Goal: Task Accomplishment & Management: Complete application form

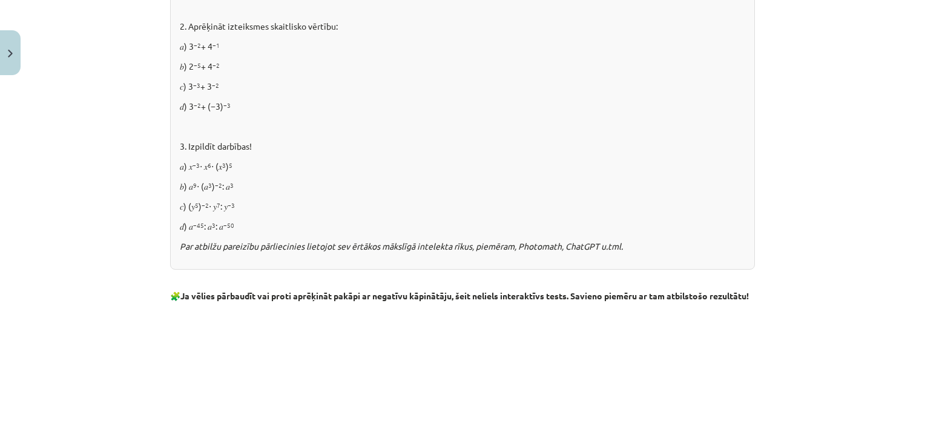
scroll to position [1453, 0]
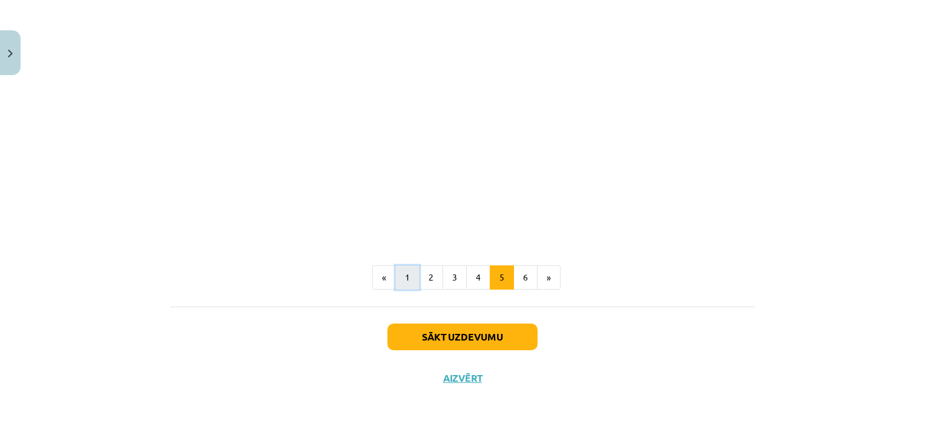
click at [405, 286] on button "1" at bounding box center [407, 277] width 24 height 24
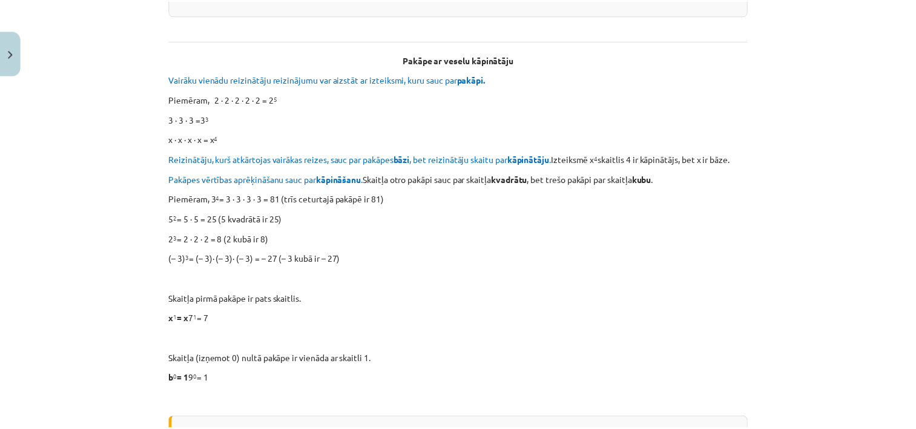
scroll to position [216, 0]
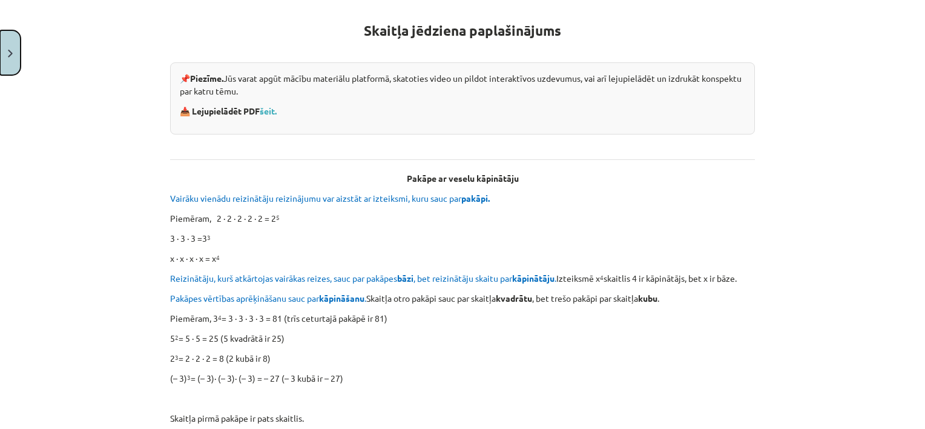
click at [15, 47] on button "Close" at bounding box center [10, 52] width 21 height 45
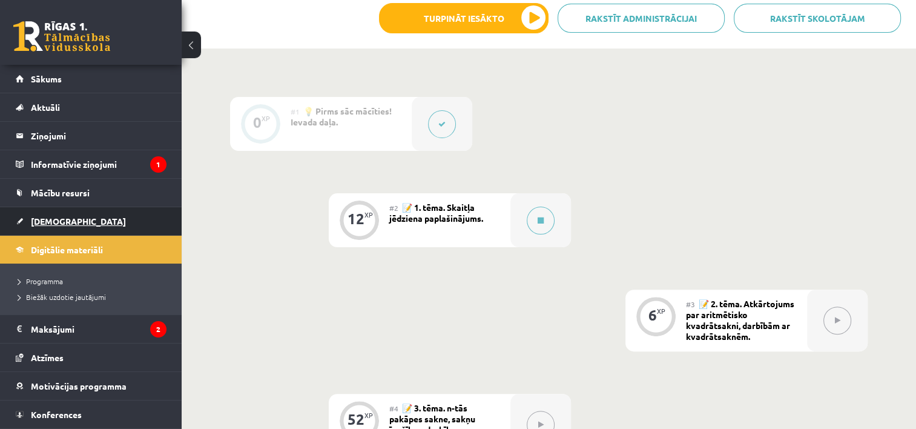
click at [46, 220] on span "[DEMOGRAPHIC_DATA]" at bounding box center [78, 221] width 95 height 11
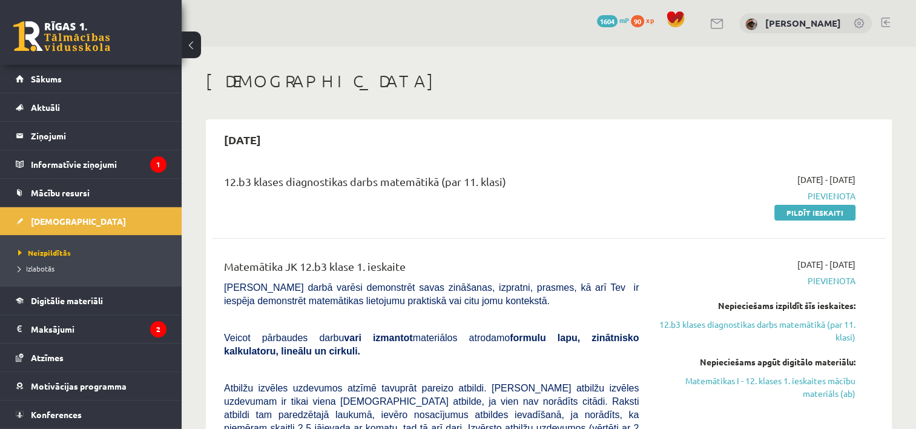
click at [798, 222] on div "12.b3 klases diagnostikas darbs matemātikā (par 11. klasi) 2025-09-01 - 2025-09…" at bounding box center [549, 196] width 674 height 70
click at [796, 216] on link "Pildīt ieskaiti" at bounding box center [815, 213] width 81 height 16
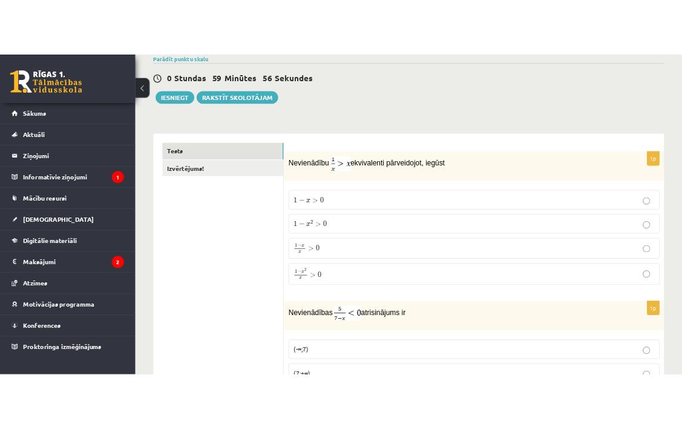
scroll to position [121, 0]
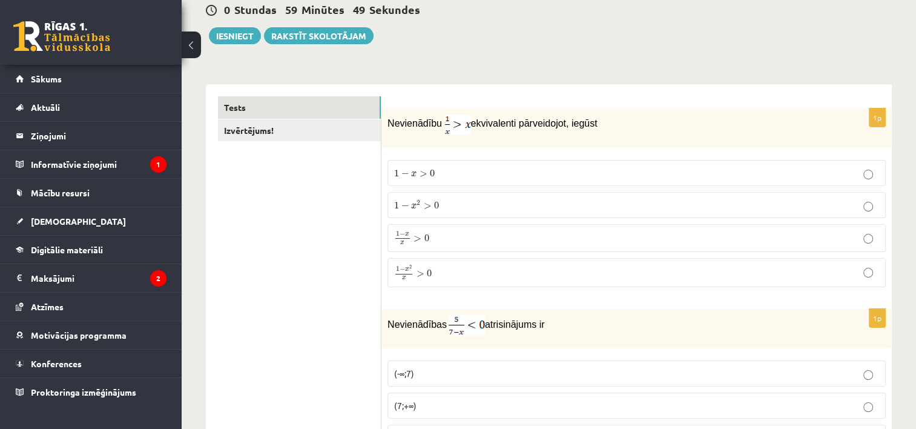
drag, startPoint x: 388, startPoint y: 114, endPoint x: 601, endPoint y: 93, distance: 214.2
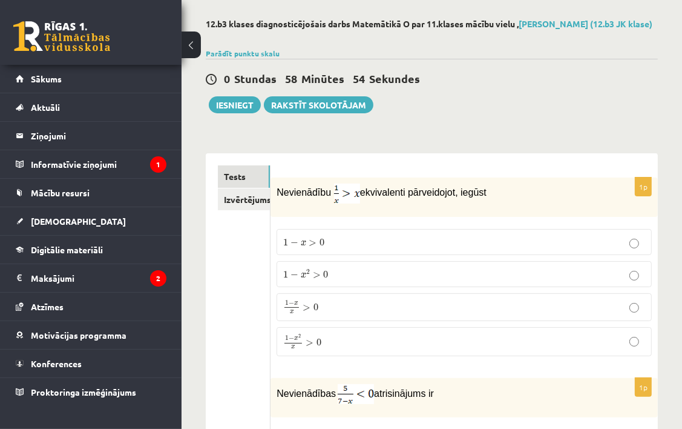
scroll to position [0, 0]
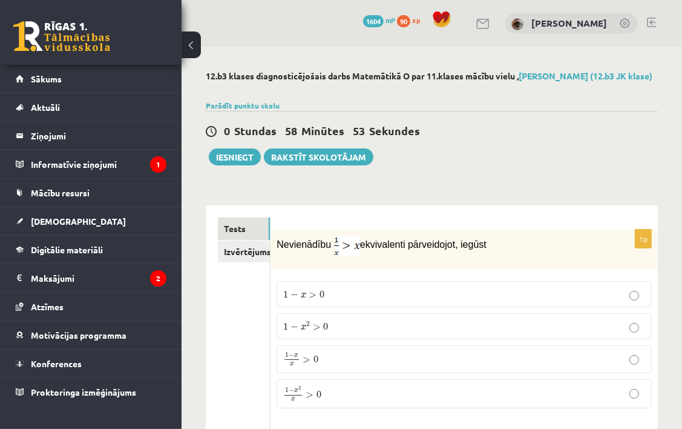
click at [250, 109] on div "Parādīt punktu skalu Atzīme No Līdz 1 0 5 2 6 8 3 9 11 4 12 14 5 15 17 6 18 20 …" at bounding box center [432, 105] width 452 height 11
click at [250, 107] on link "Parādīt punktu skalu" at bounding box center [243, 106] width 74 height 10
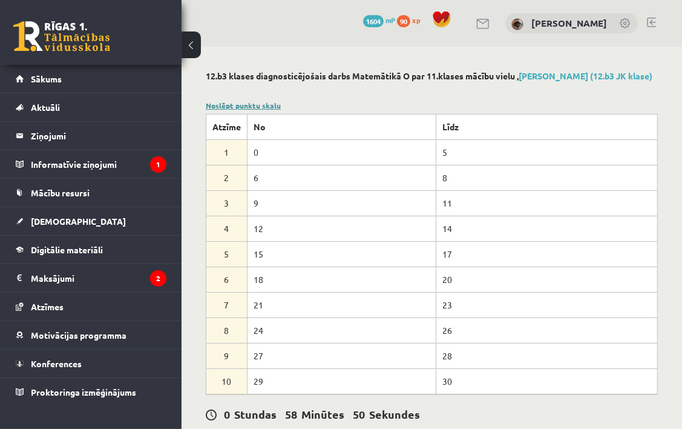
click at [250, 108] on link "Noslēpt punktu skalu" at bounding box center [243, 106] width 75 height 10
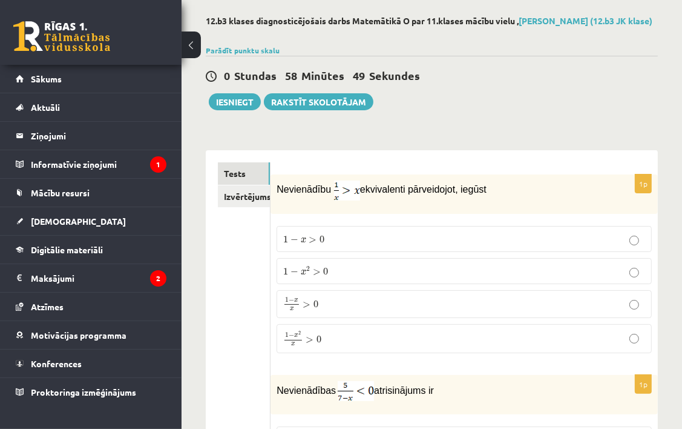
scroll to position [121, 0]
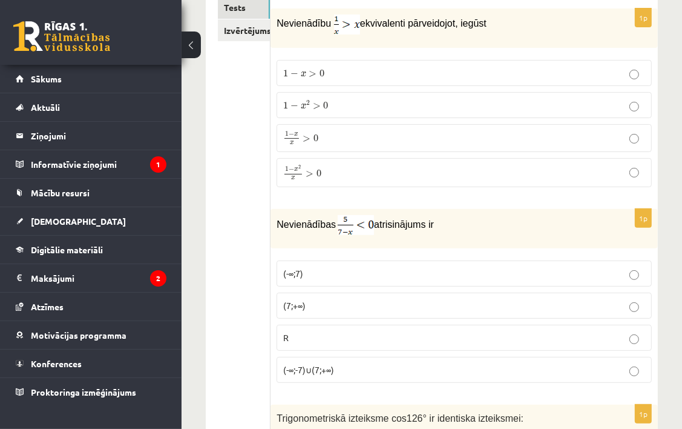
scroll to position [133, 0]
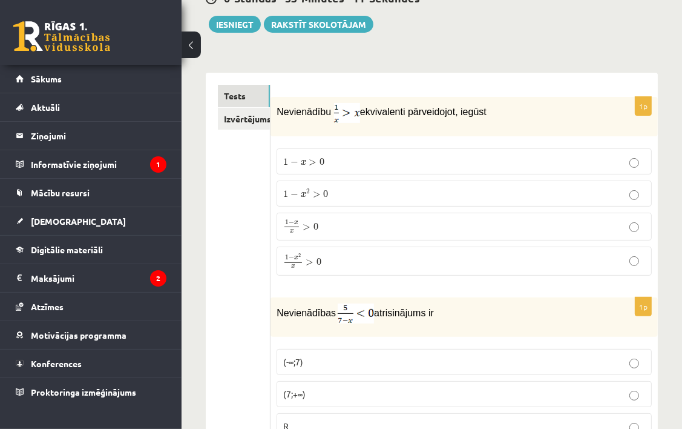
click at [417, 272] on label "1 − x 2 x > 0 1 − x 2 x > 0" at bounding box center [464, 260] width 375 height 29
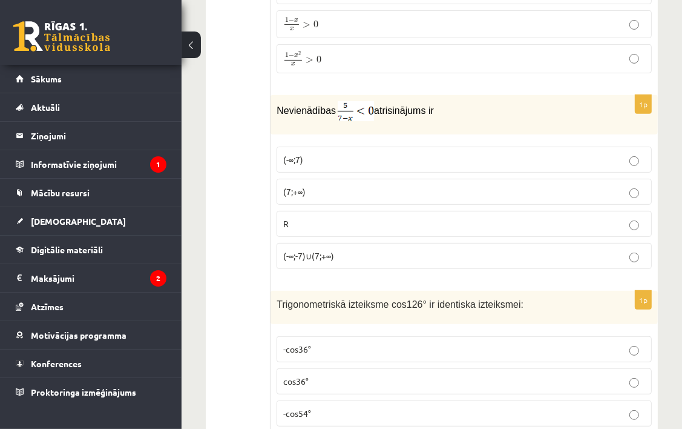
scroll to position [314, 0]
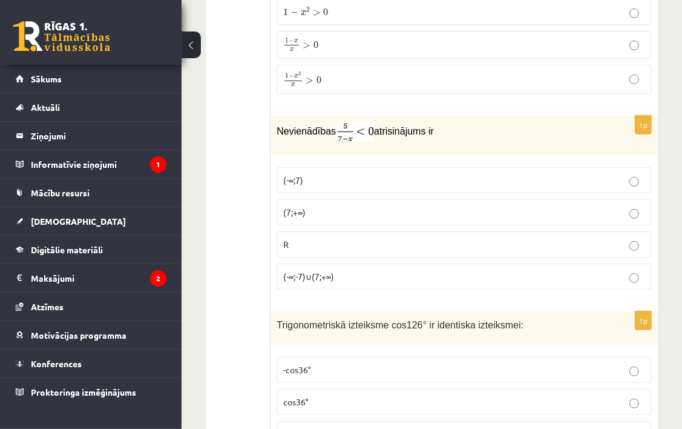
click at [424, 210] on p "(7;+∞)" at bounding box center [464, 212] width 362 height 13
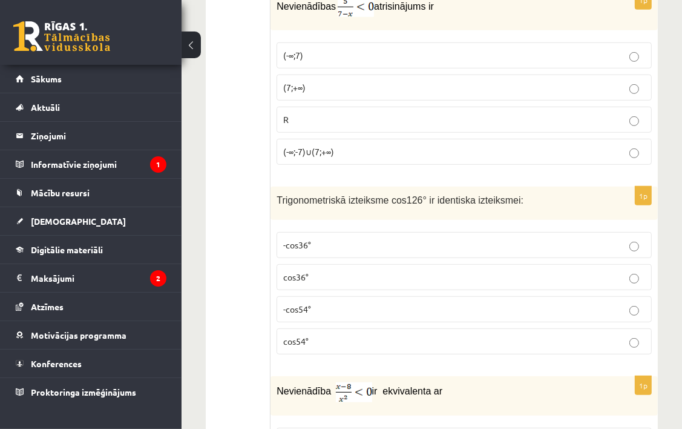
scroll to position [496, 0]
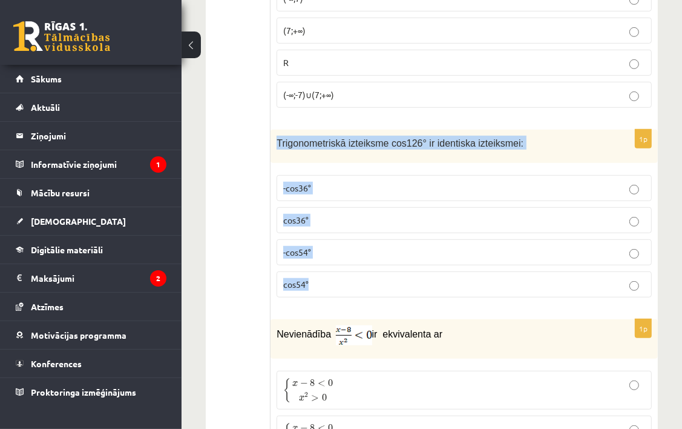
drag, startPoint x: 278, startPoint y: 133, endPoint x: 359, endPoint y: 267, distance: 157.0
click at [359, 267] on div "1p Trigonometriskā izteiksme cos126° ir identiska izteiksmei: -cos36° cos36° -c…" at bounding box center [465, 218] width 388 height 177
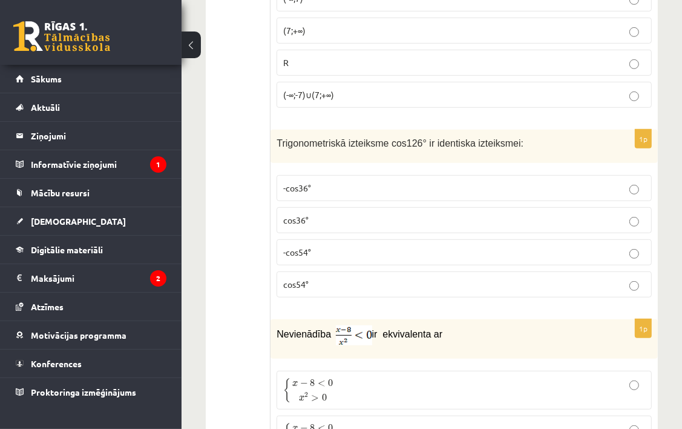
click at [360, 246] on p "-cos54°" at bounding box center [464, 252] width 362 height 13
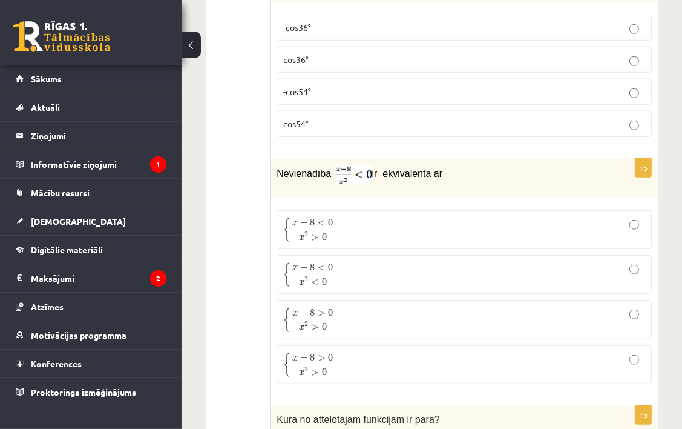
scroll to position [678, 0]
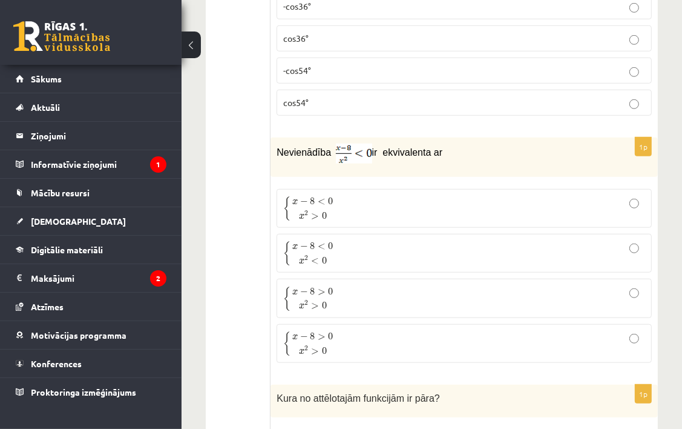
drag, startPoint x: 278, startPoint y: 143, endPoint x: 242, endPoint y: 172, distance: 46.1
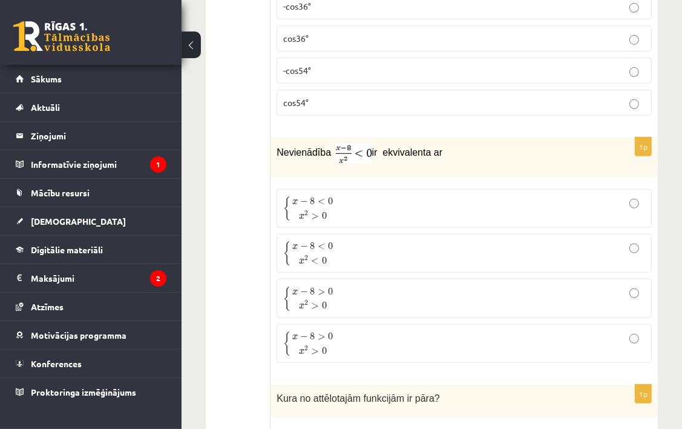
click at [586, 137] on div "Nevienādība ir ekvivalenta ar" at bounding box center [465, 156] width 388 height 39
click at [586, 138] on div "Nevienādība ir ekvivalenta ar" at bounding box center [465, 156] width 388 height 39
drag, startPoint x: 586, startPoint y: 138, endPoint x: 588, endPoint y: 156, distance: 17.7
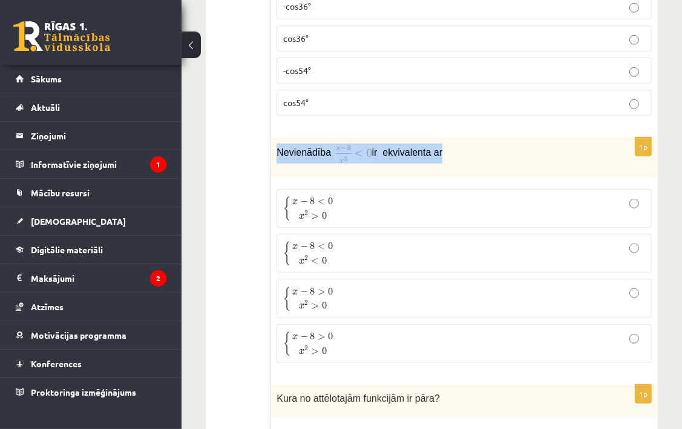
click at [588, 155] on p "Nevienādība ir ekvivalenta ar" at bounding box center [434, 154] width 315 height 20
drag, startPoint x: 588, startPoint y: 155, endPoint x: 609, endPoint y: 162, distance: 22.4
click at [609, 162] on div "Nevienādība ir ekvivalenta ar" at bounding box center [465, 156] width 388 height 39
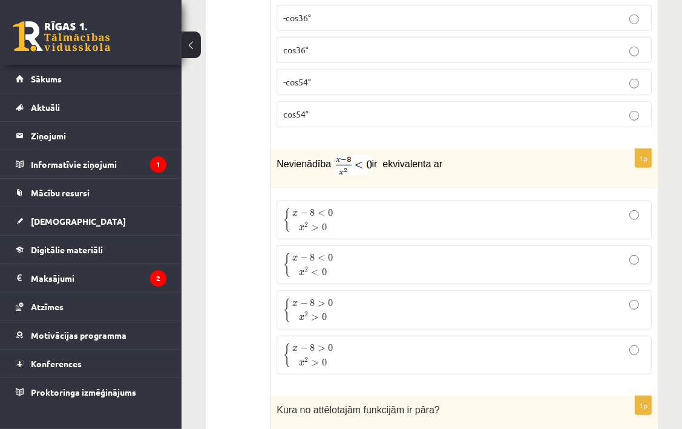
scroll to position [727, 0]
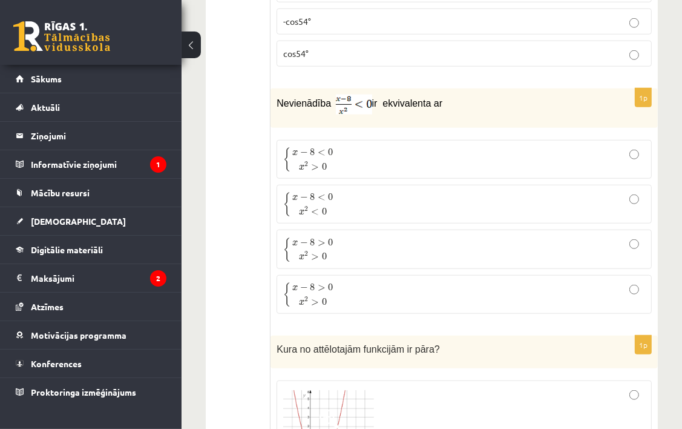
click at [463, 238] on p "{ x − 8 > 0 x 2 > 0 { x − 8 > 0 x 2 > 0" at bounding box center [464, 248] width 362 height 25
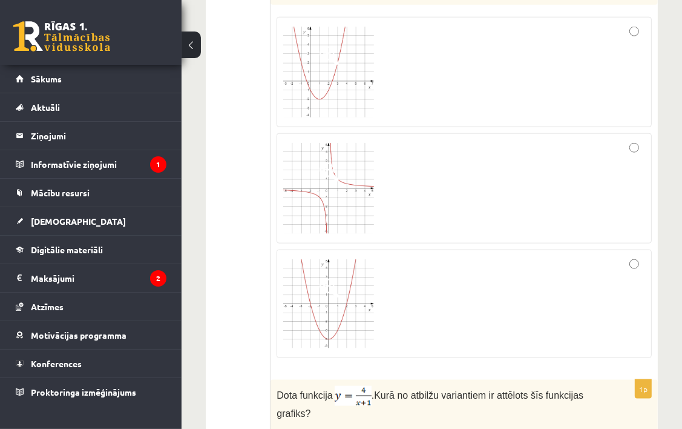
scroll to position [1029, 0]
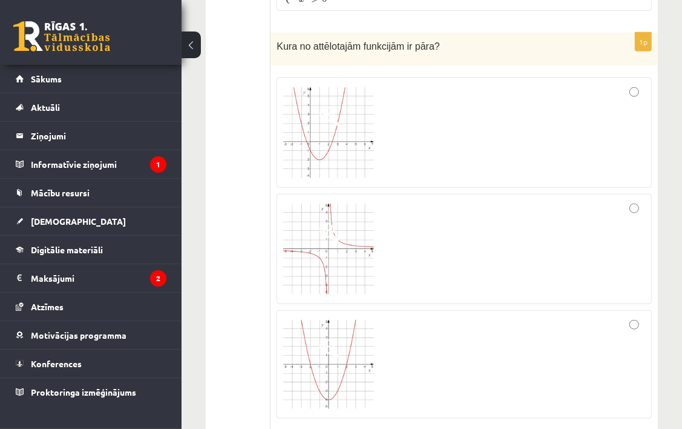
click at [492, 228] on div at bounding box center [464, 248] width 362 height 97
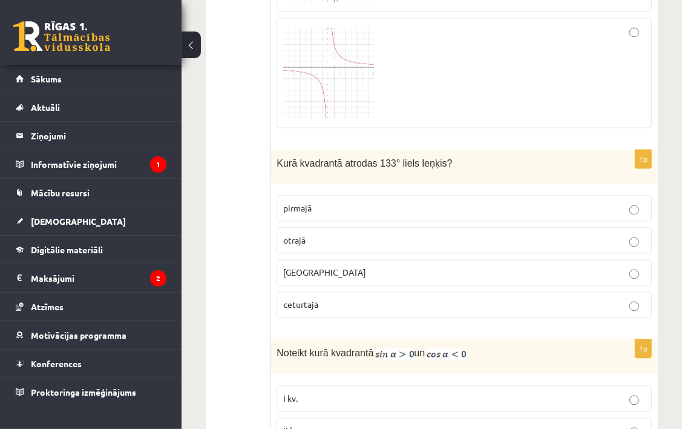
scroll to position [1938, 0]
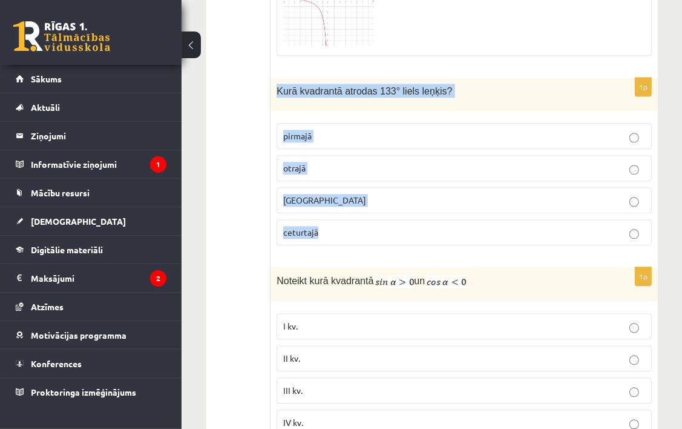
drag, startPoint x: 275, startPoint y: 74, endPoint x: 372, endPoint y: 213, distance: 169.7
click at [372, 213] on div "1p Kurā kvadrantā atrodas 133° liels leņķis? pirmajā otrajā trešajā ceturtajā" at bounding box center [465, 166] width 388 height 177
click at [463, 96] on div "Kurā kvadrantā atrodas 133° liels leņķis?" at bounding box center [465, 94] width 388 height 33
click at [488, 92] on div "Kurā kvadrantā atrodas 133° liels leņķis?" at bounding box center [465, 94] width 388 height 33
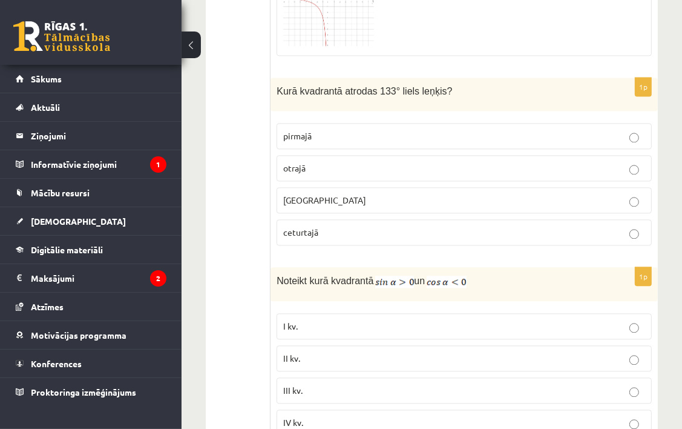
click at [292, 162] on span "otrajā" at bounding box center [294, 167] width 22 height 11
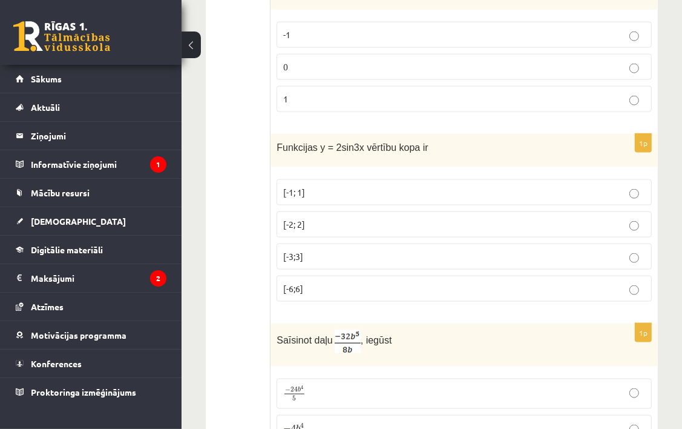
scroll to position [4542, 0]
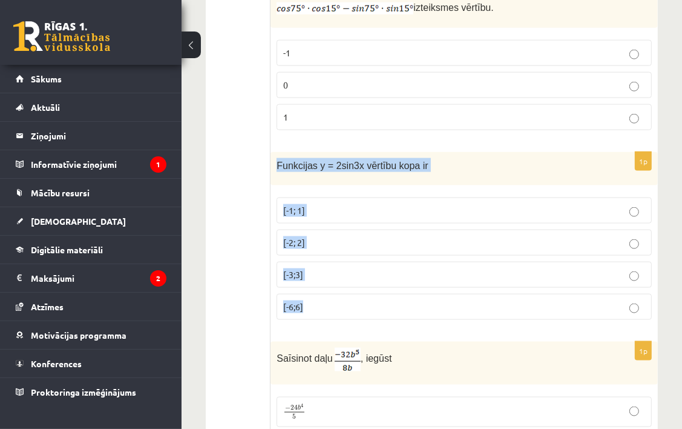
drag, startPoint x: 273, startPoint y: 134, endPoint x: 363, endPoint y: 275, distance: 167.5
click at [363, 275] on div "1p Funkcijas y = 2sin3x vērtību kopa ir [-1; 1] [-2; 2] [-3;3] [-6;6]" at bounding box center [465, 240] width 388 height 177
click at [281, 157] on div "Funkcijas y = 2sin3x vērtību kopa ir" at bounding box center [465, 168] width 388 height 33
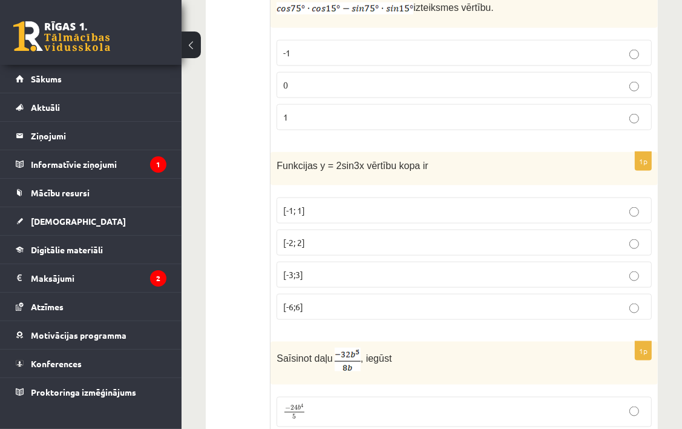
click at [327, 230] on label "[-2; 2]" at bounding box center [464, 243] width 375 height 26
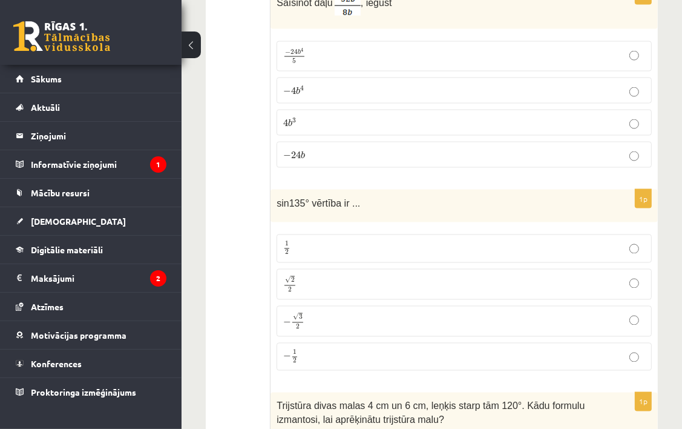
scroll to position [4905, 0]
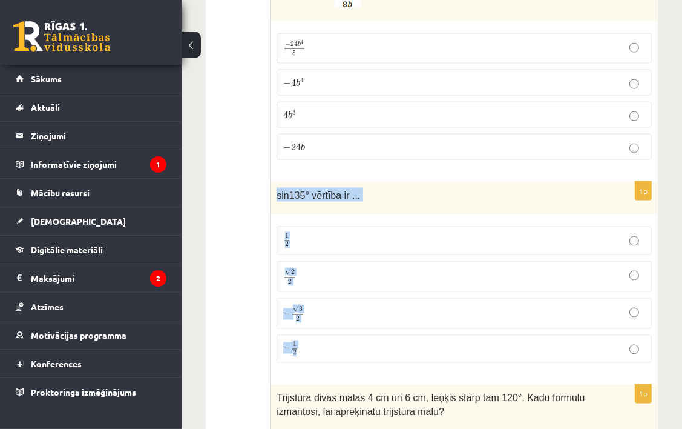
drag, startPoint x: 314, startPoint y: 214, endPoint x: 374, endPoint y: 322, distance: 124.2
click at [374, 322] on div "1p sin135° vērtība ir ... 1 2 1 2 √ 2 2 2 2 − √ 3 2 − 3 2 − 1 2 − 1 2" at bounding box center [465, 277] width 388 height 191
drag, startPoint x: 306, startPoint y: 153, endPoint x: 246, endPoint y: 167, distance: 62.3
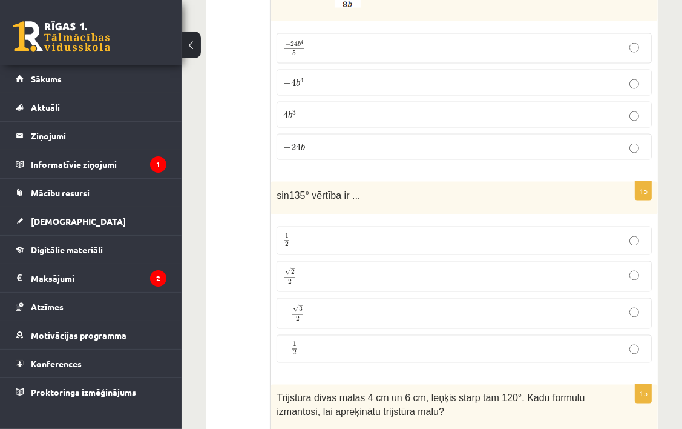
click at [410, 268] on p "√ 2 2 2 2" at bounding box center [464, 277] width 362 height 18
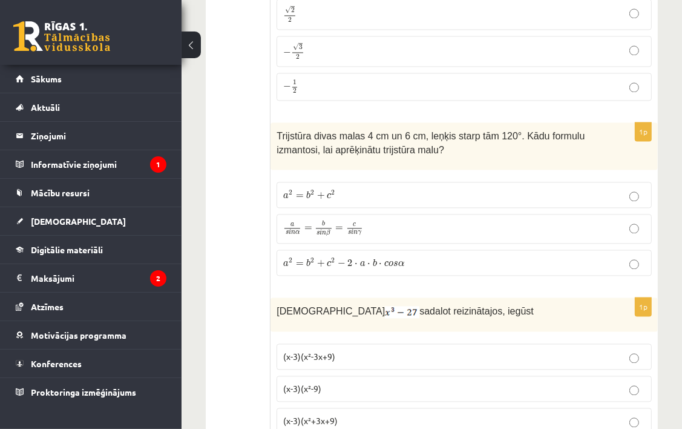
scroll to position [5147, 0]
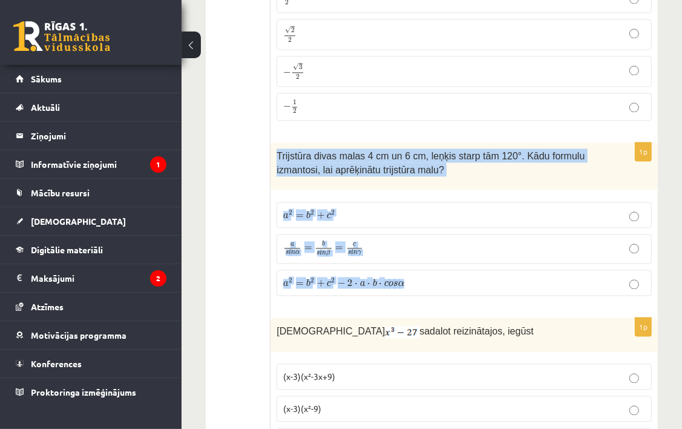
drag, startPoint x: 281, startPoint y: 126, endPoint x: 460, endPoint y: 244, distance: 214.7
click at [460, 244] on div "1p Trijstūra divas malas 4 cm un 6 cm, leņķis starp tām 120°. Kādu formulu izma…" at bounding box center [465, 223] width 388 height 163
click at [527, 150] on div "Trijstūra divas malas 4 cm un 6 cm, leņķis starp tām 120°. Kādu formulu izmanto…" at bounding box center [465, 165] width 388 height 47
click at [600, 168] on div "1p Trijstūra divas malas 4 cm un 6 cm, leņķis starp tām 120°. Kādu formulu izma…" at bounding box center [465, 223] width 388 height 163
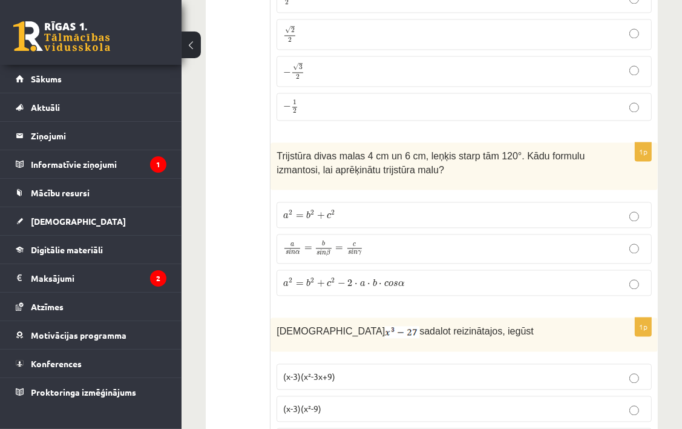
click at [340, 280] on span "−" at bounding box center [342, 283] width 8 height 7
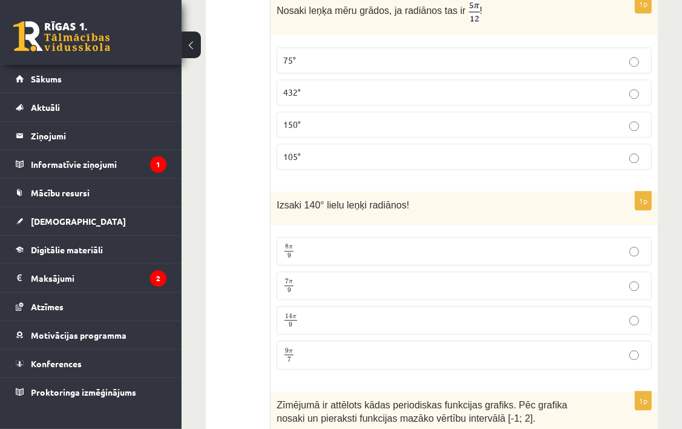
scroll to position [5753, 0]
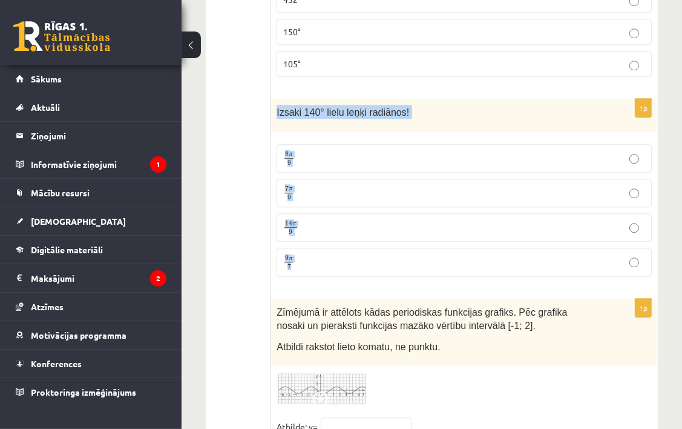
drag, startPoint x: 276, startPoint y: 75, endPoint x: 363, endPoint y: 228, distance: 176.1
click at [363, 228] on div "1p Izsaki 140° lielu leņķi radiānos! 8 π 9 8 π 9 7 π 9 7 π 9 14 π 9 14 π 9 9 π …" at bounding box center [465, 192] width 388 height 187
click at [458, 185] on p "7 π 9 7 π 9" at bounding box center [464, 192] width 362 height 15
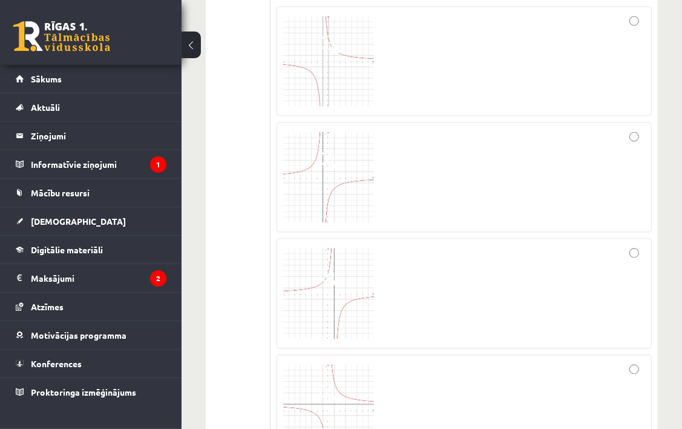
scroll to position [1393, 0]
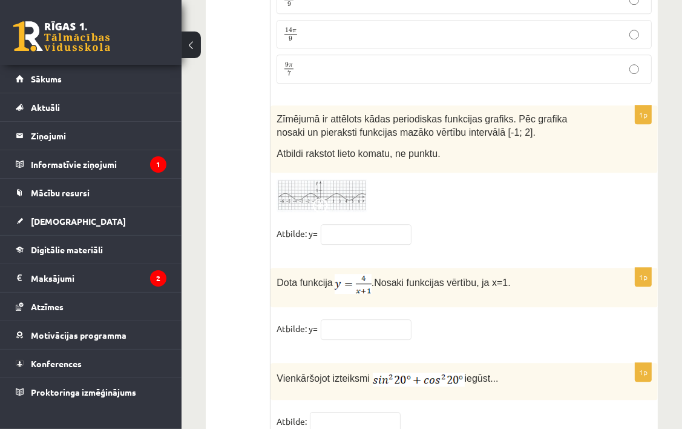
scroll to position [5954, 0]
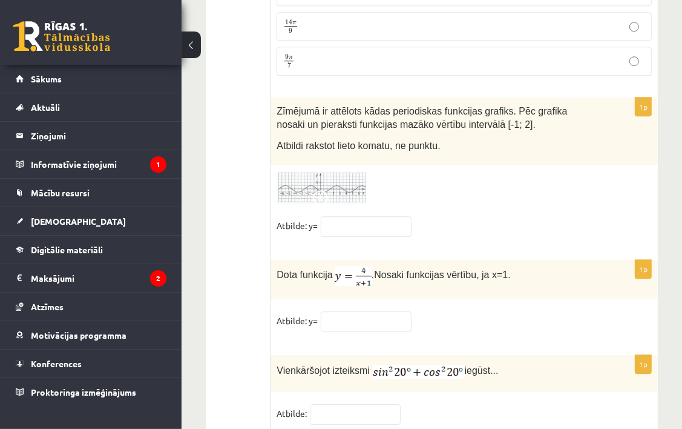
click at [309, 171] on img at bounding box center [322, 187] width 91 height 33
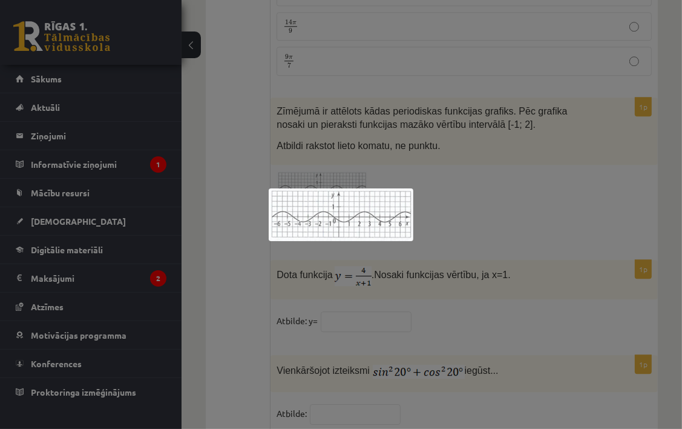
click at [371, 156] on div at bounding box center [341, 214] width 682 height 429
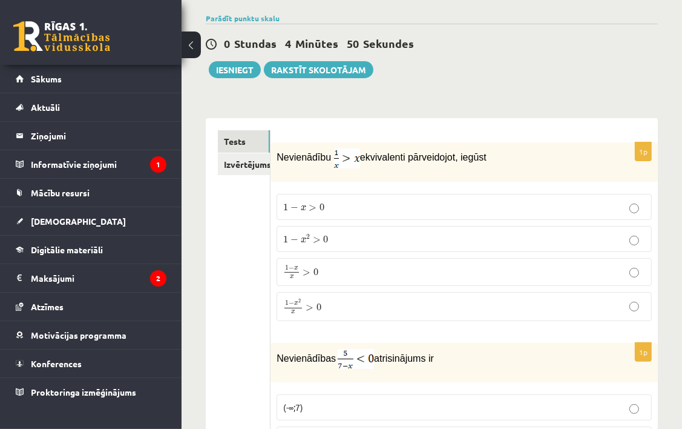
scroll to position [0, 0]
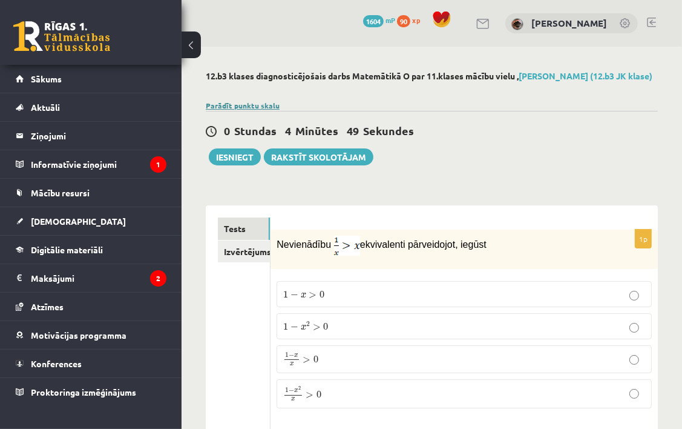
click at [250, 106] on link "Parādīt punktu skalu" at bounding box center [243, 106] width 74 height 10
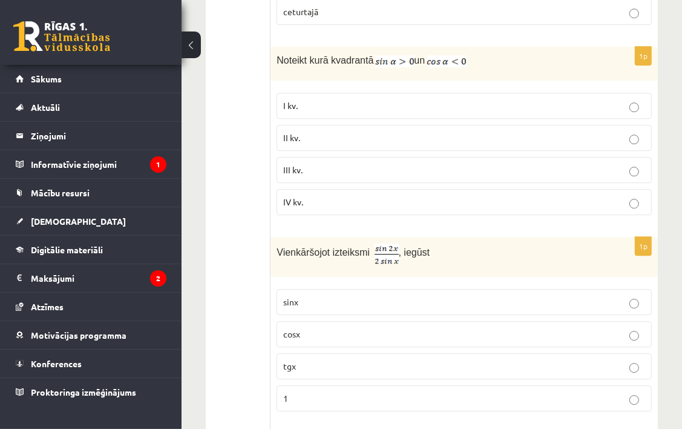
scroll to position [2422, 0]
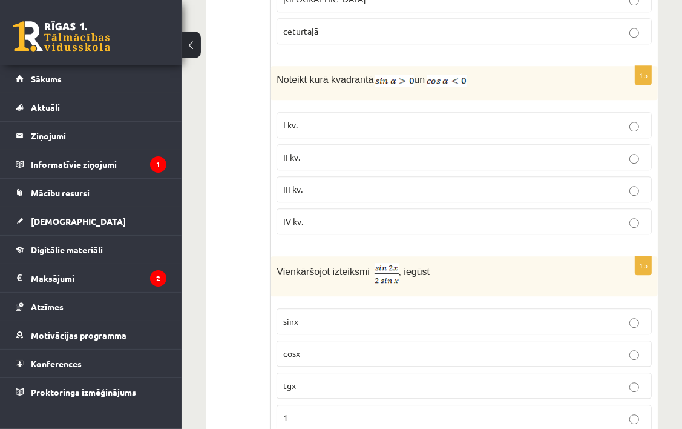
click at [273, 69] on div "Noteikt kurā kvadrantā un" at bounding box center [465, 83] width 388 height 34
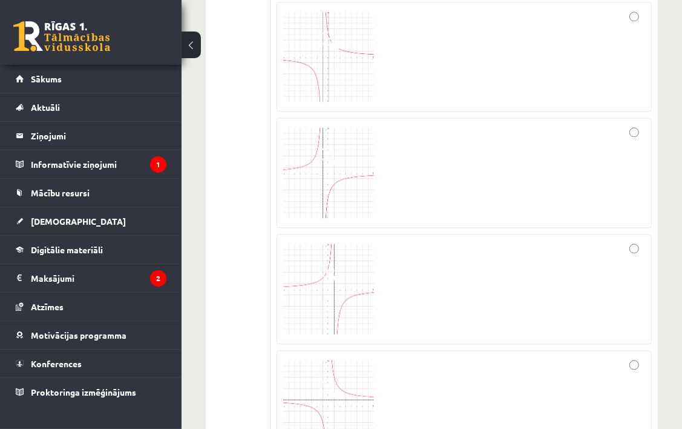
scroll to position [1696, 0]
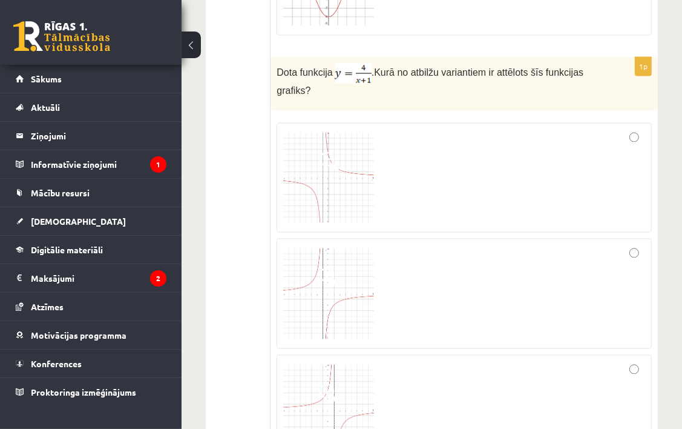
click at [337, 174] on img at bounding box center [328, 178] width 91 height 91
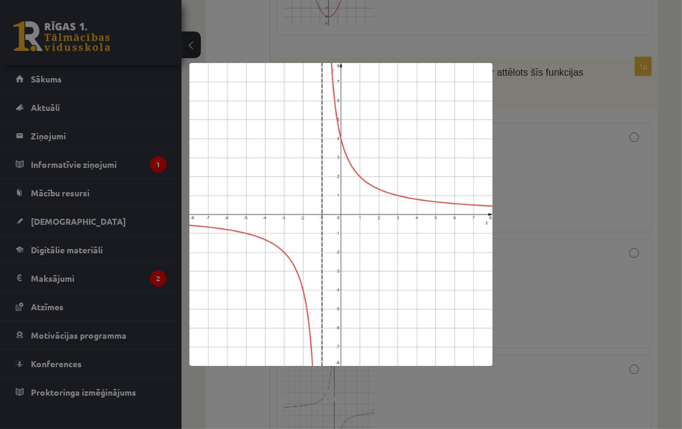
click at [514, 245] on div at bounding box center [341, 214] width 682 height 429
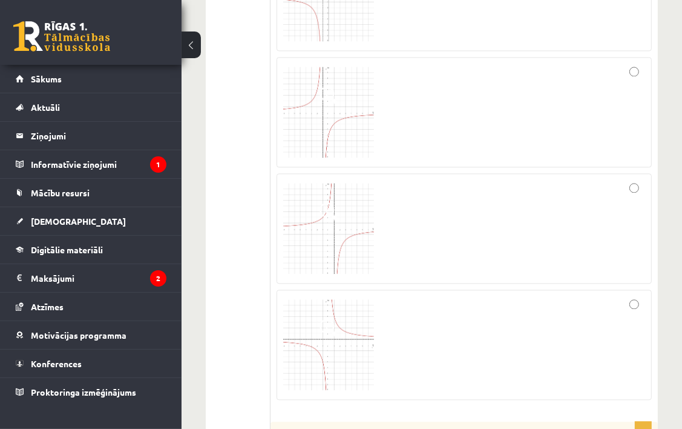
click at [494, 223] on div at bounding box center [464, 228] width 362 height 97
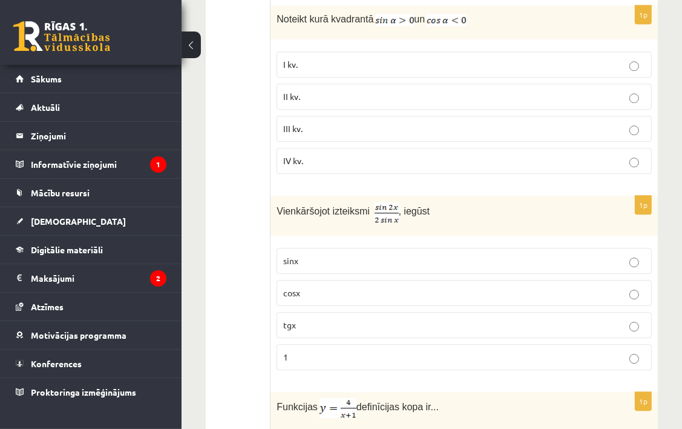
scroll to position [2362, 0]
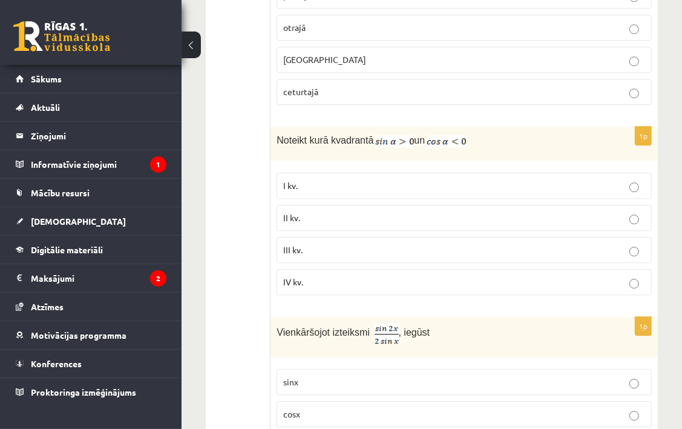
click at [485, 211] on p "II kv." at bounding box center [464, 217] width 362 height 13
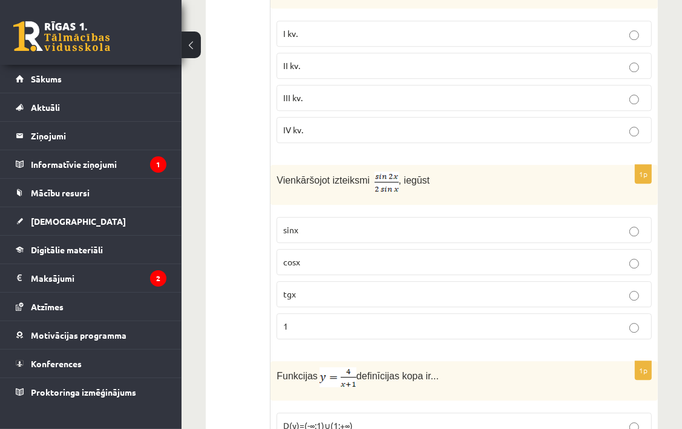
scroll to position [2543, 0]
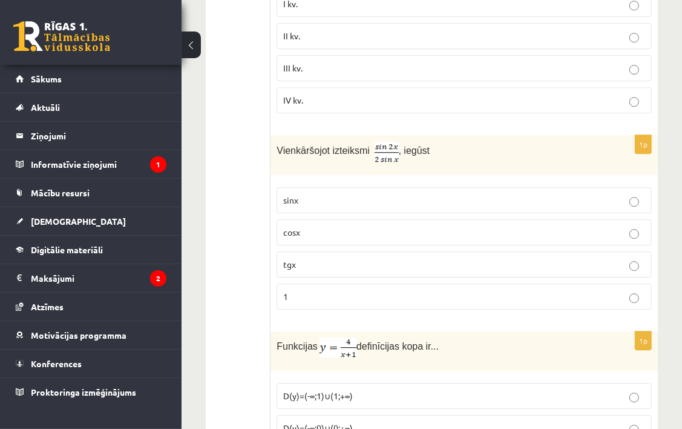
click at [492, 226] on p "cosx" at bounding box center [464, 232] width 362 height 13
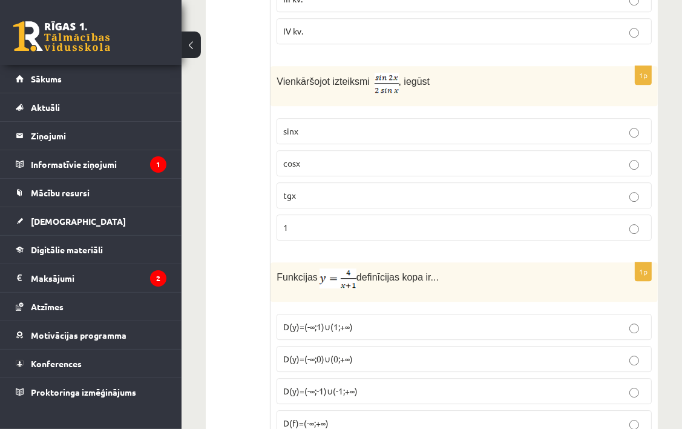
scroll to position [2665, 0]
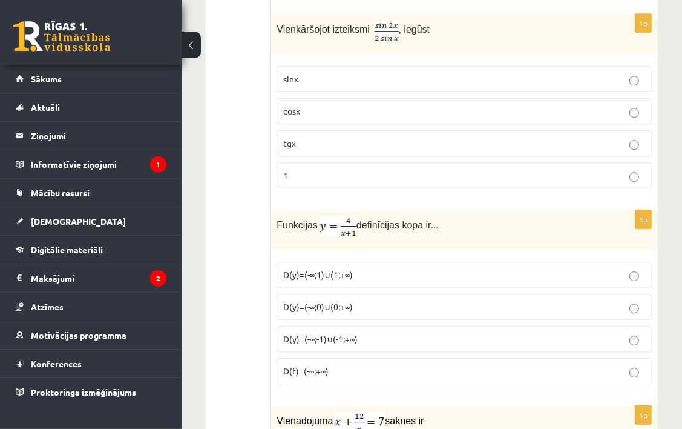
click at [374, 332] on p "D(y)=(-∞;-1)∪(-1;+∞)" at bounding box center [464, 338] width 362 height 13
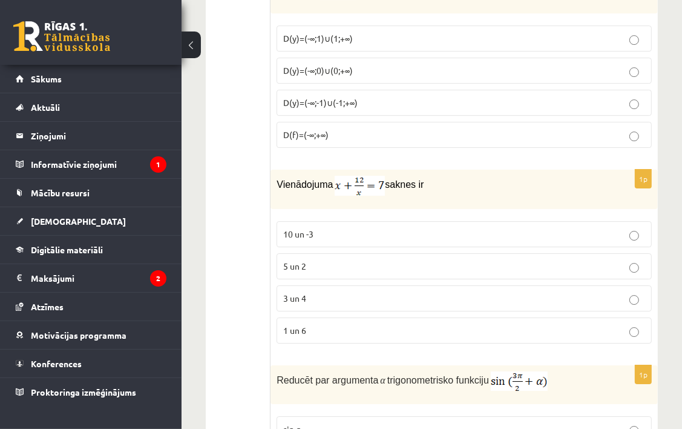
scroll to position [2907, 0]
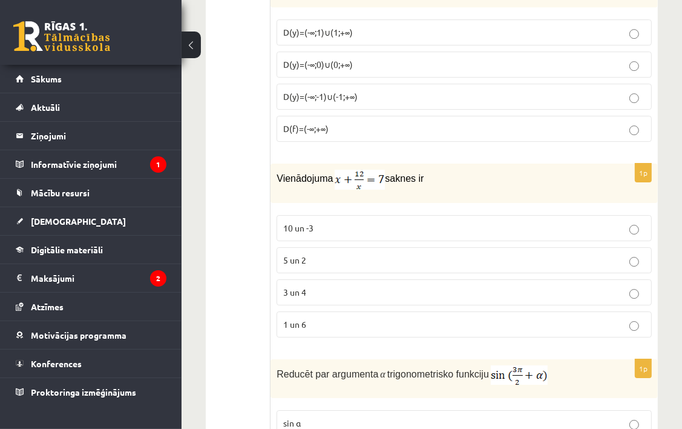
click at [340, 286] on p "3 un 4" at bounding box center [464, 292] width 362 height 13
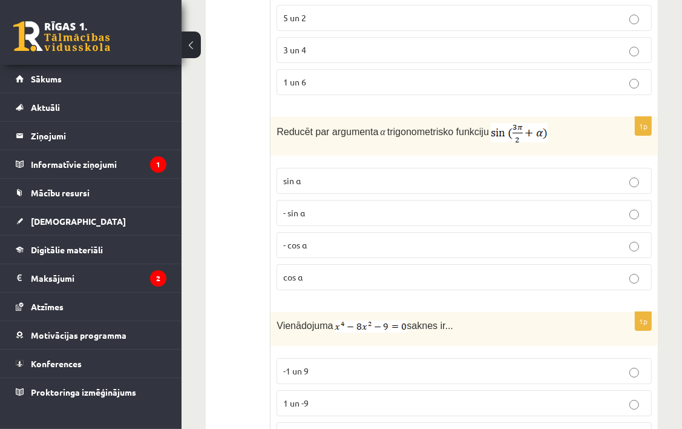
scroll to position [3149, 0]
click at [336, 240] on label "- cos ⁡α" at bounding box center [464, 245] width 375 height 26
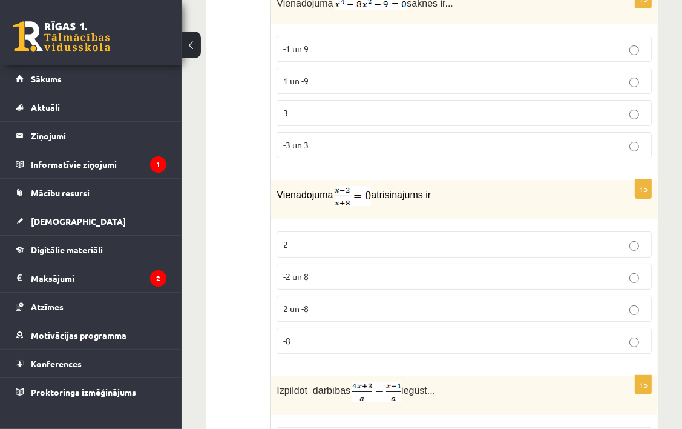
scroll to position [3391, 0]
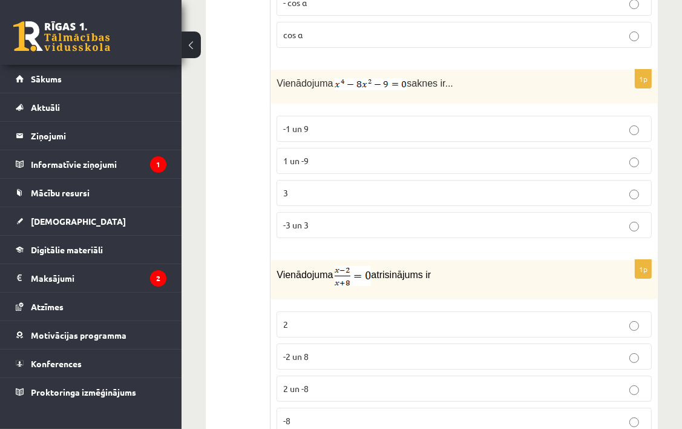
click at [334, 219] on p "-3 un 3" at bounding box center [464, 225] width 362 height 13
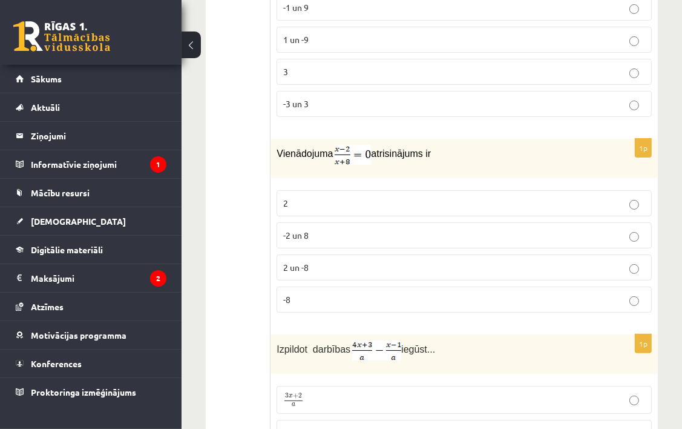
scroll to position [3573, 0]
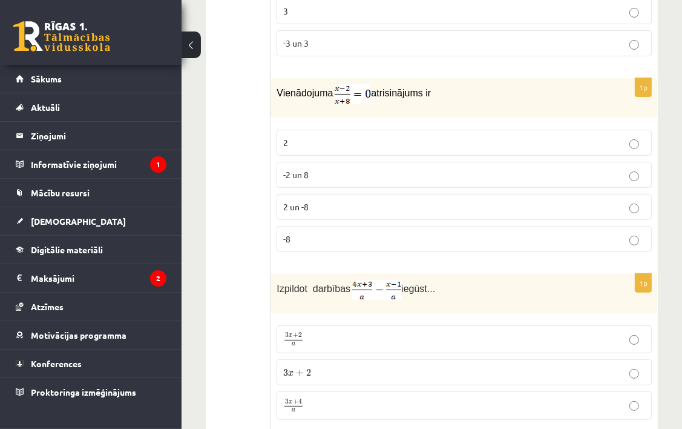
click at [359, 136] on p "2" at bounding box center [464, 142] width 362 height 13
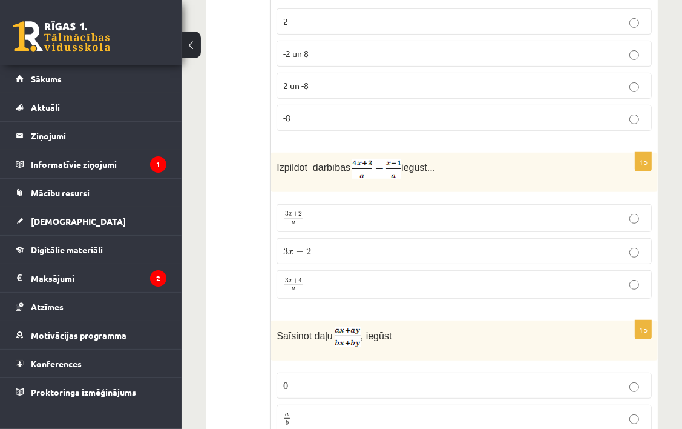
click at [337, 277] on p "3 x + 4 a 3 x + 4 a" at bounding box center [464, 284] width 362 height 15
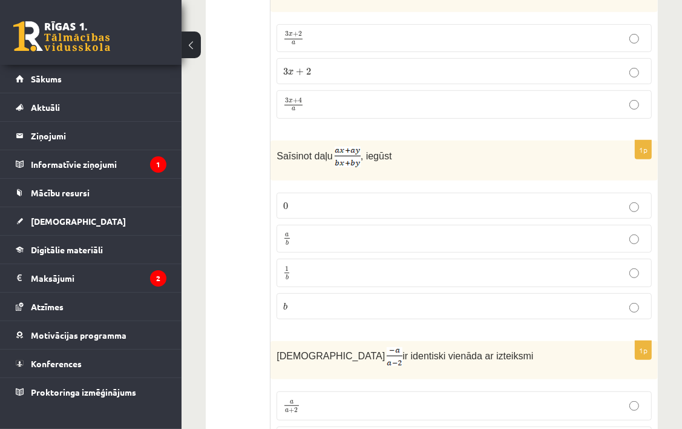
scroll to position [3876, 0]
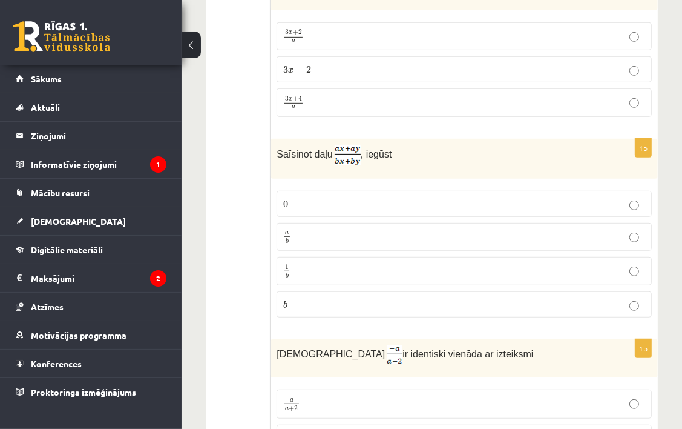
click at [306, 230] on p "a b a b" at bounding box center [464, 237] width 362 height 15
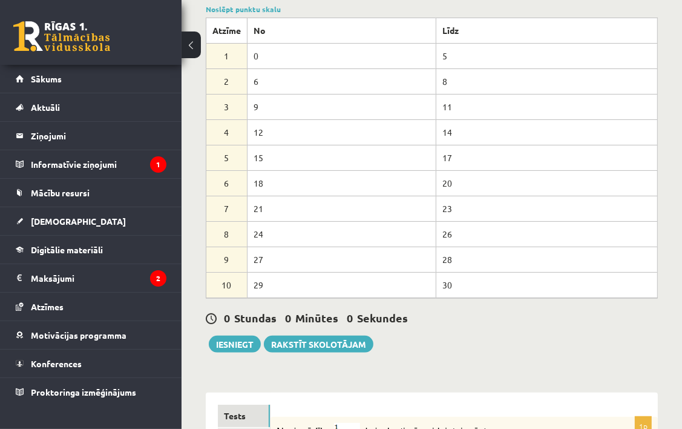
scroll to position [182, 0]
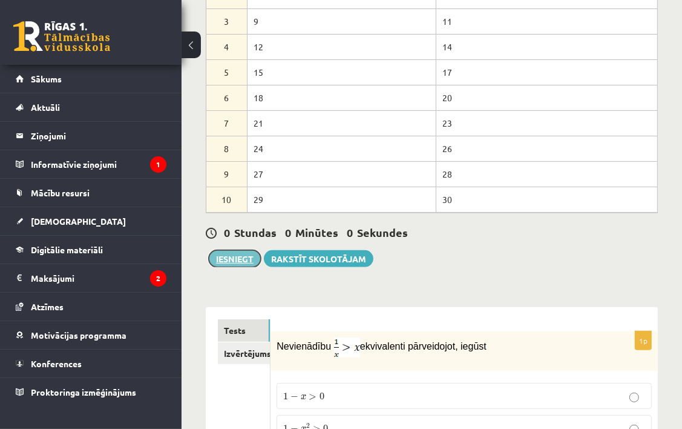
click at [250, 257] on button "Iesniegt" at bounding box center [235, 258] width 52 height 17
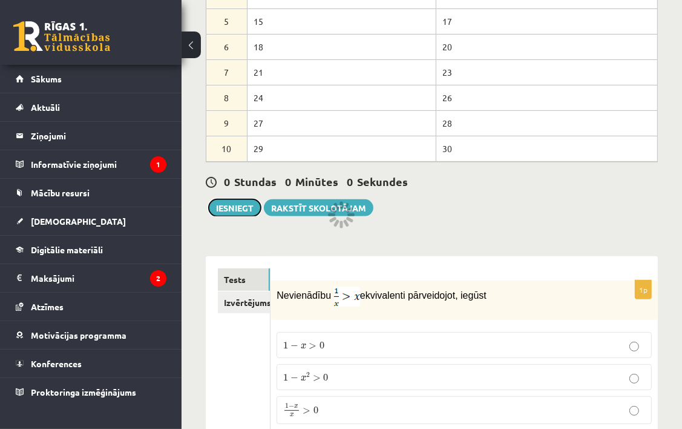
scroll to position [303, 0]
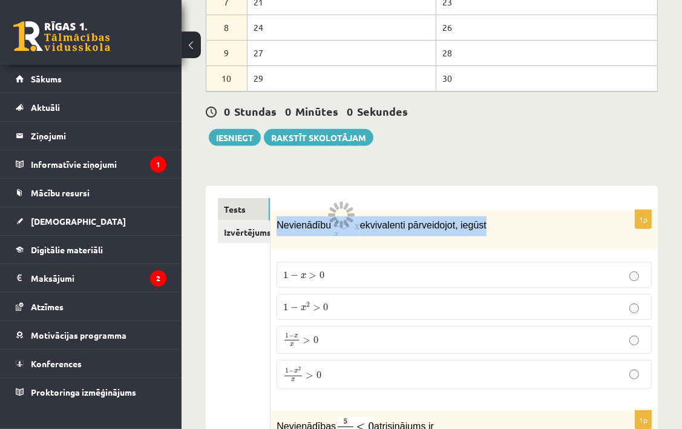
drag, startPoint x: 419, startPoint y: 199, endPoint x: 364, endPoint y: 178, distance: 58.8
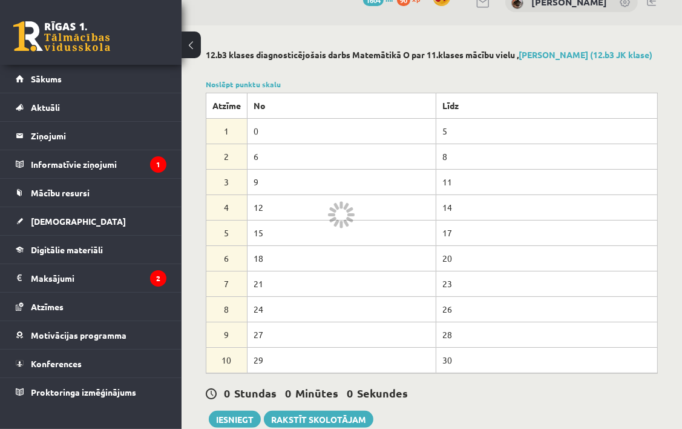
scroll to position [0, 0]
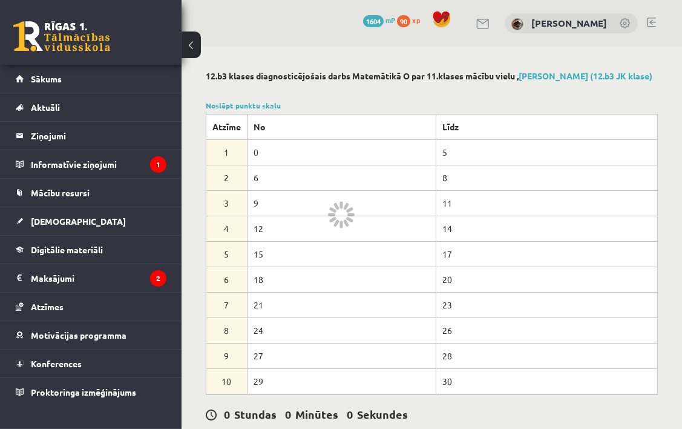
click at [358, 156] on td "0" at bounding box center [342, 151] width 189 height 25
click at [355, 100] on div "Noslēpt punktu skalu Atzīme No Līdz 1 0 5 2 6 8 3 9 11 4 12 14 5 15 17 6 18 20 …" at bounding box center [432, 247] width 452 height 294
click at [355, 107] on div "Noslēpt punktu skalu Atzīme No Līdz 1 0 5 2 6 8 3 9 11 4 12 14 5 15 17 6 18 20 …" at bounding box center [432, 247] width 452 height 294
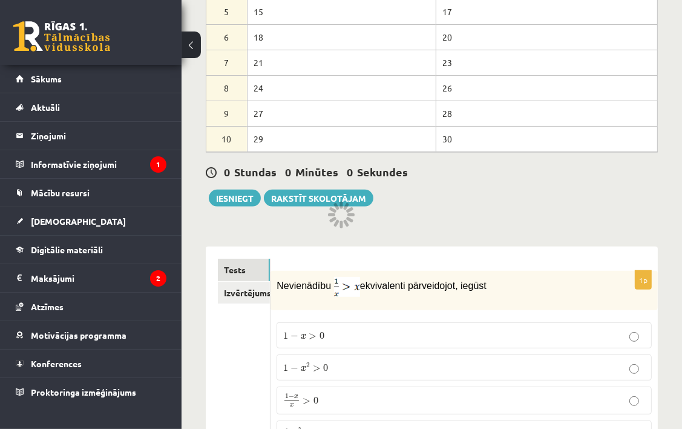
click at [405, 204] on div "0 Stundas 0 Minūtes 0 Sekundes Notikusi kļūda pie pēdējās saglabāšanas. Lūdzu p…" at bounding box center [432, 179] width 452 height 55
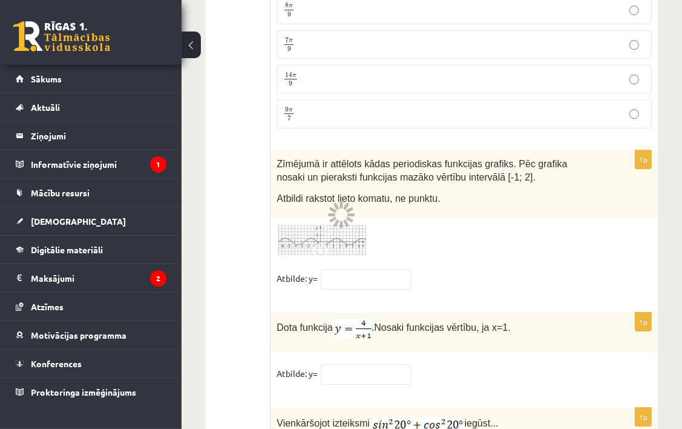
scroll to position [6250, 0]
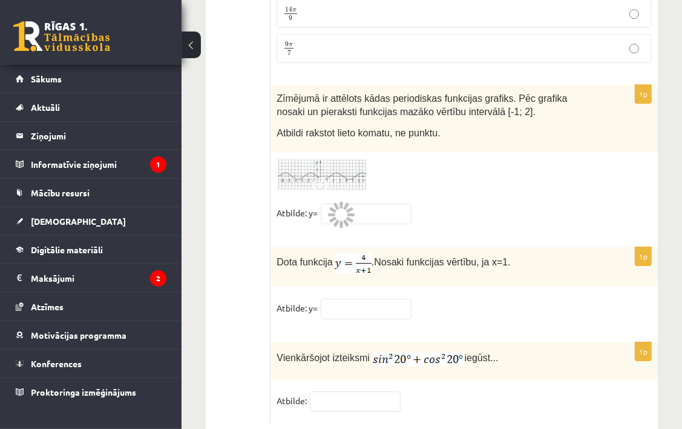
click at [343, 247] on div "Dota funkcija . Nosaki funkcijas vērtību, ja x=1." at bounding box center [465, 266] width 388 height 39
click at [374, 247] on div "Dota funkcija . Nosaki funkcijas vērtību, ja x=1." at bounding box center [465, 266] width 388 height 39
click at [320, 391] on input "text" at bounding box center [355, 401] width 91 height 21
click at [340, 299] on input "text" at bounding box center [366, 309] width 91 height 21
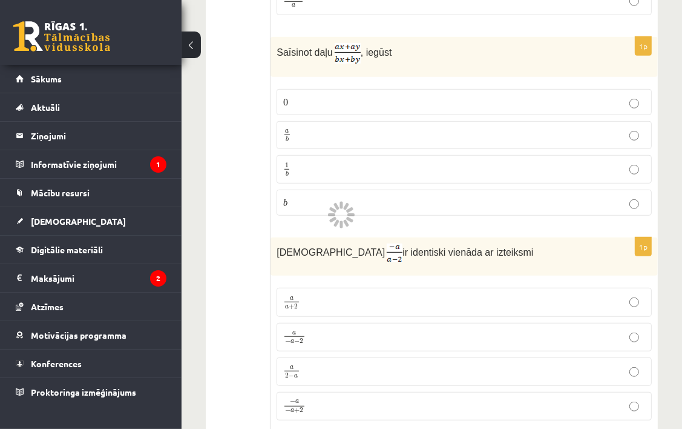
scroll to position [3828, 0]
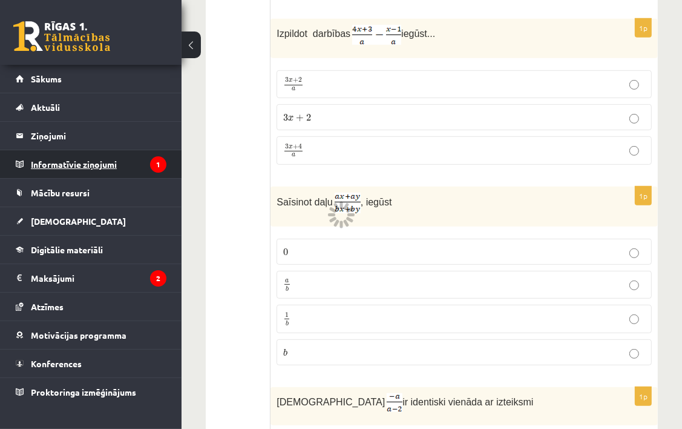
click at [68, 153] on legend "Informatīvie ziņojumi 1" at bounding box center [99, 164] width 136 height 28
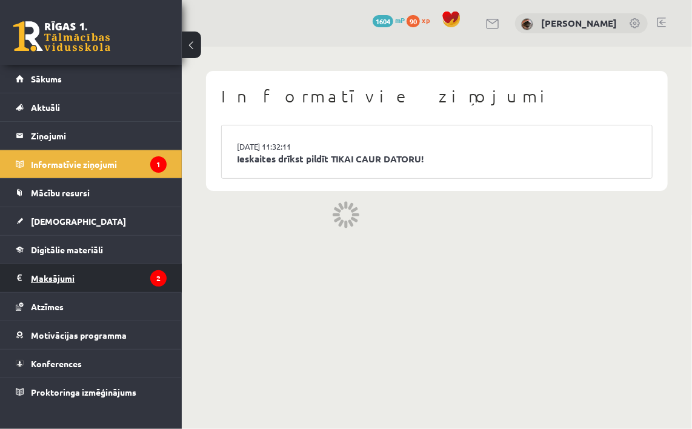
click at [68, 271] on legend "Maksājumi 2" at bounding box center [99, 278] width 136 height 28
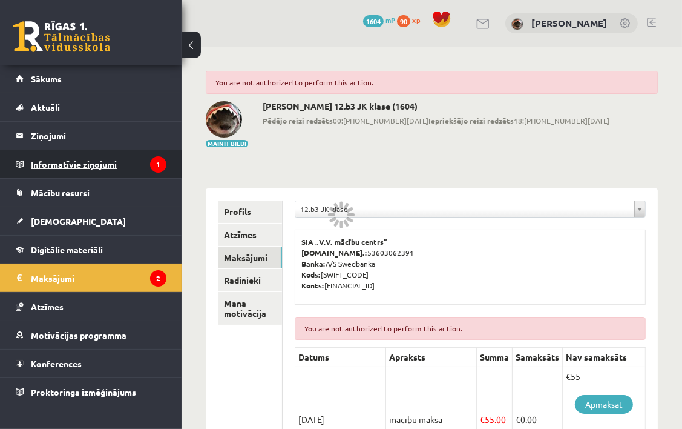
click at [99, 153] on legend "Informatīvie ziņojumi 1" at bounding box center [99, 164] width 136 height 28
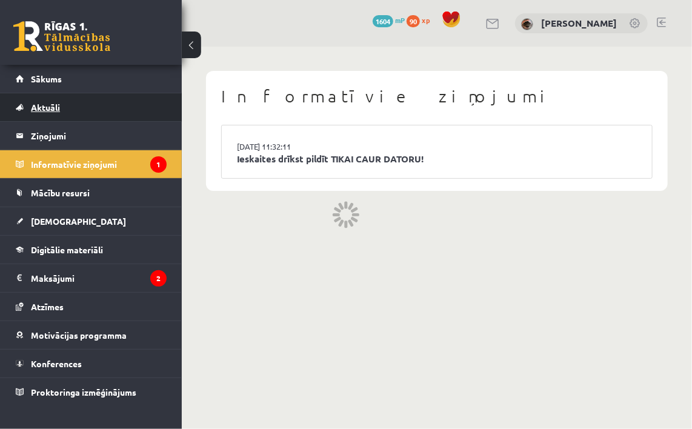
click at [41, 105] on span "Aktuāli" at bounding box center [45, 107] width 29 height 11
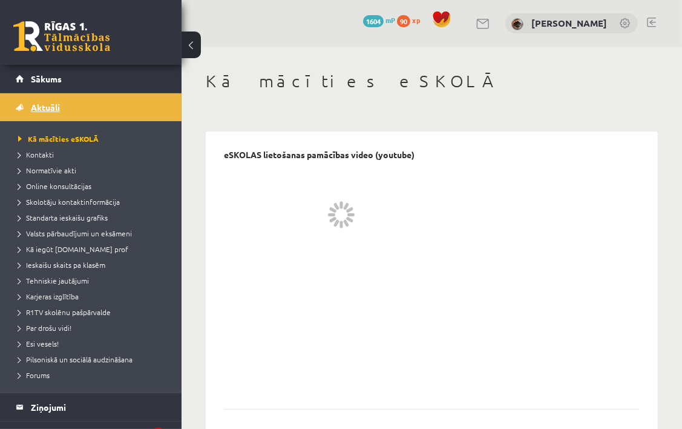
click at [34, 97] on link "Aktuāli" at bounding box center [91, 107] width 151 height 28
click at [30, 81] on link "Sākums" at bounding box center [91, 79] width 151 height 28
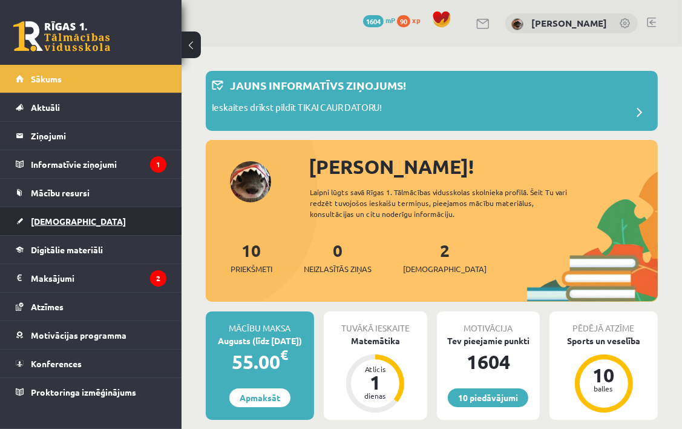
click at [45, 208] on link "[DEMOGRAPHIC_DATA]" at bounding box center [91, 221] width 151 height 28
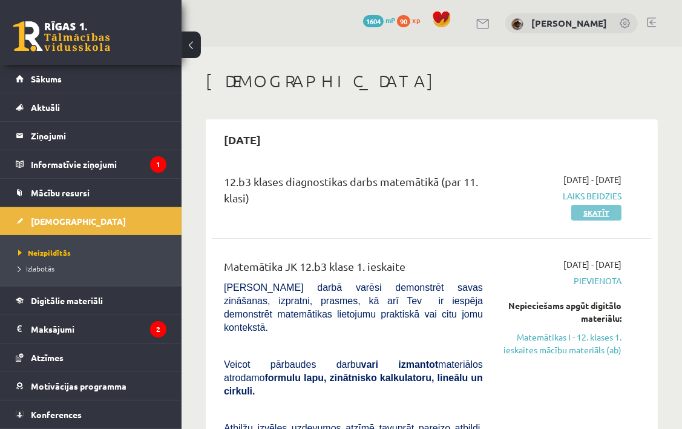
click at [608, 208] on link "Skatīt" at bounding box center [597, 213] width 50 height 16
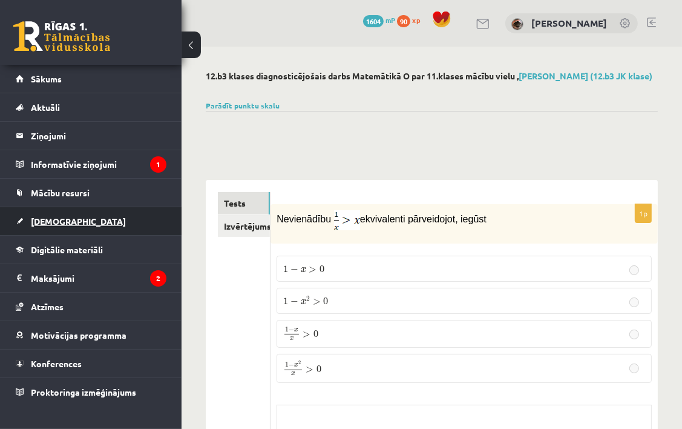
click at [58, 226] on link "[DEMOGRAPHIC_DATA]" at bounding box center [91, 221] width 151 height 28
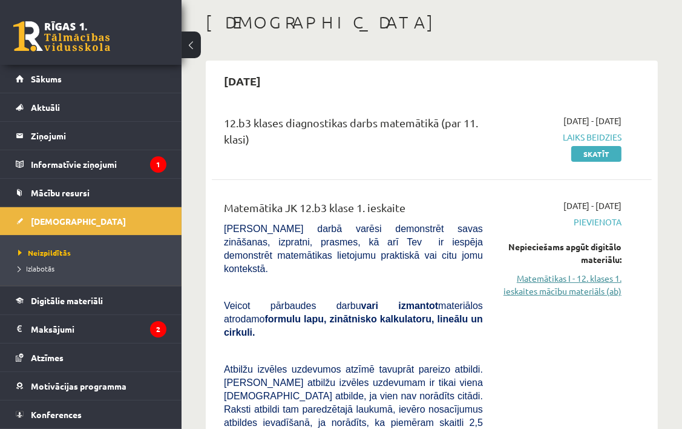
scroll to position [121, 0]
